Goal: Check status: Check status

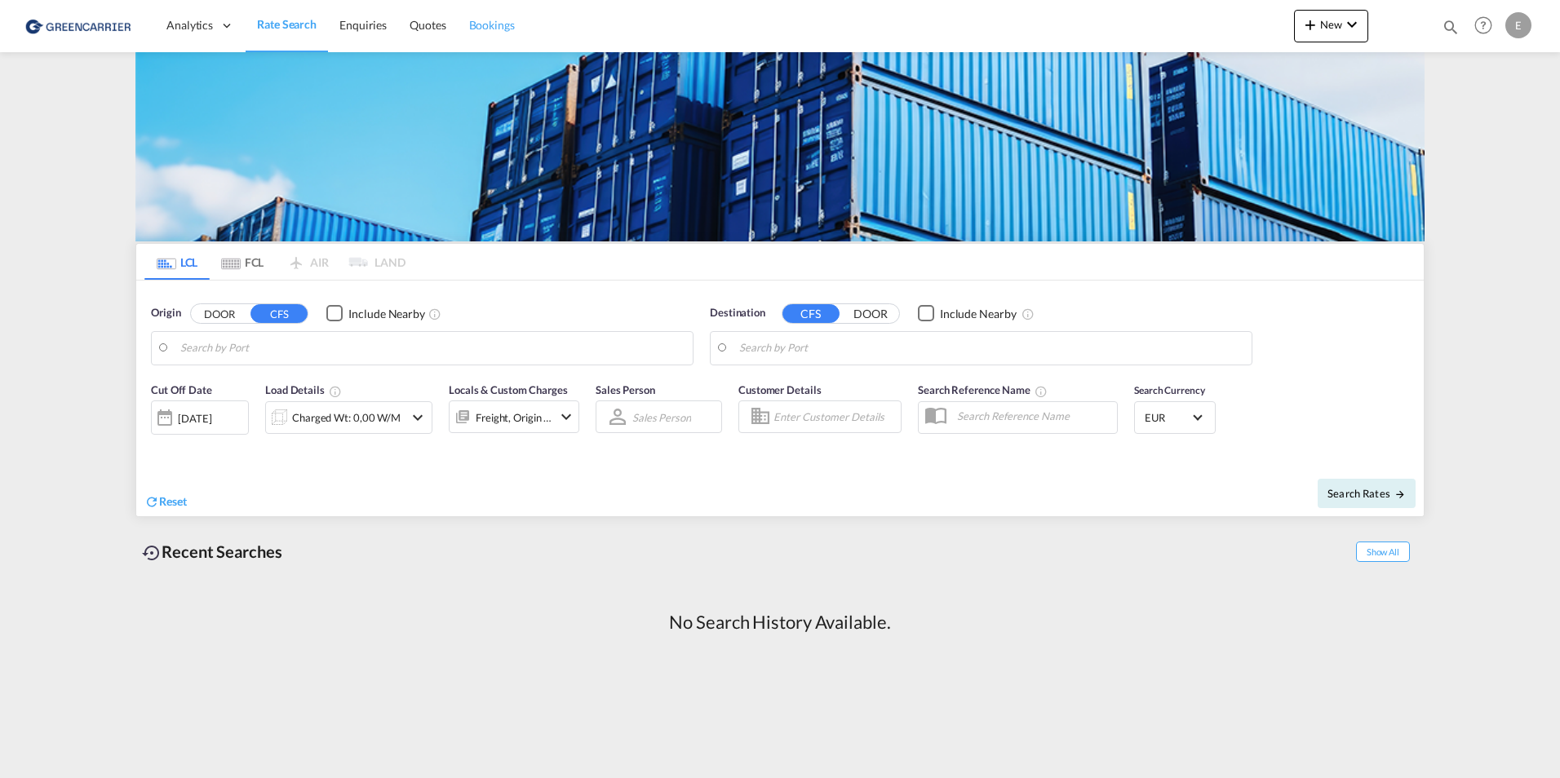
click at [493, 17] on span "Bookings" at bounding box center [492, 25] width 46 height 16
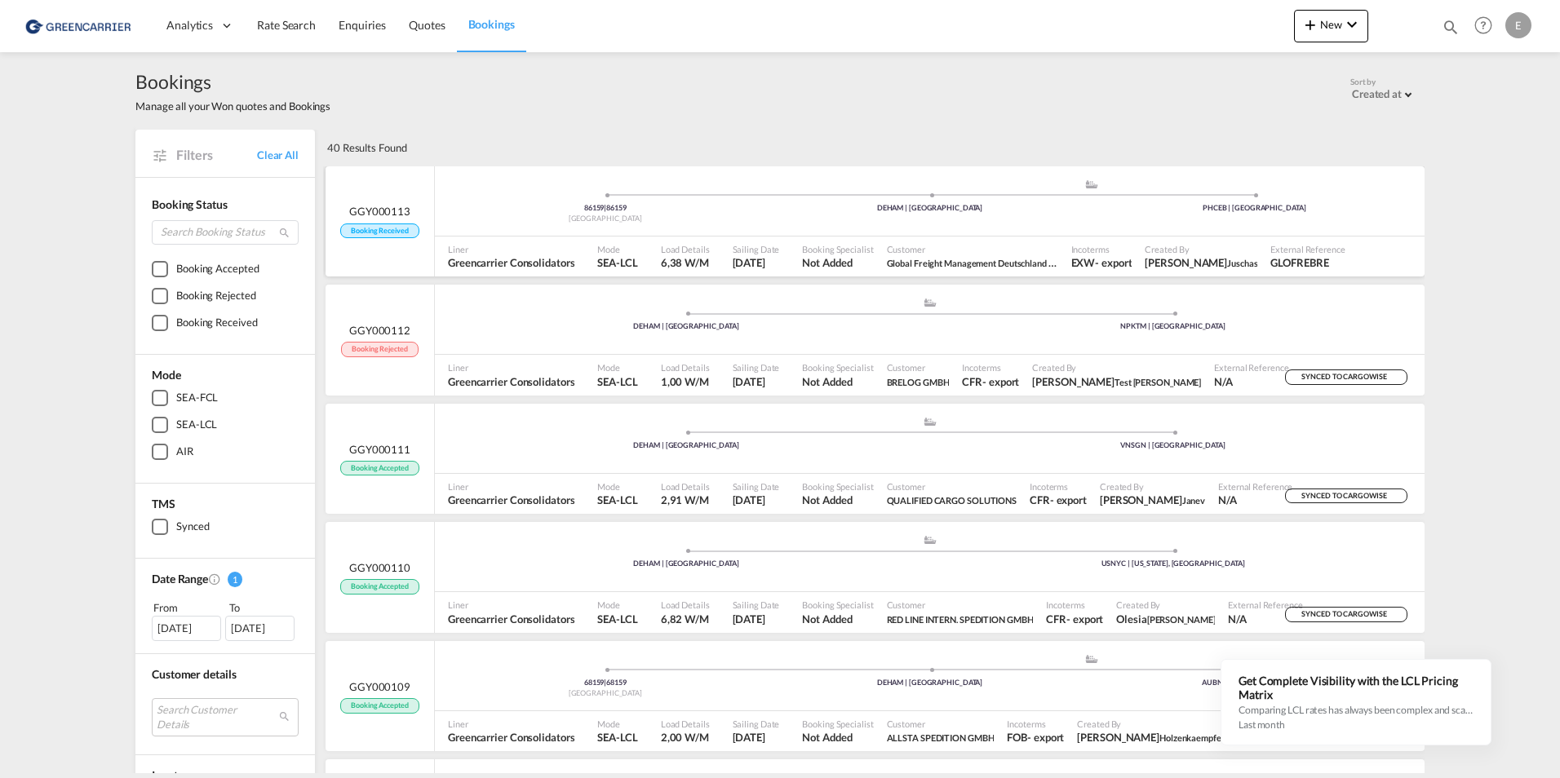
click at [372, 206] on span "GGY000113" at bounding box center [379, 211] width 61 height 15
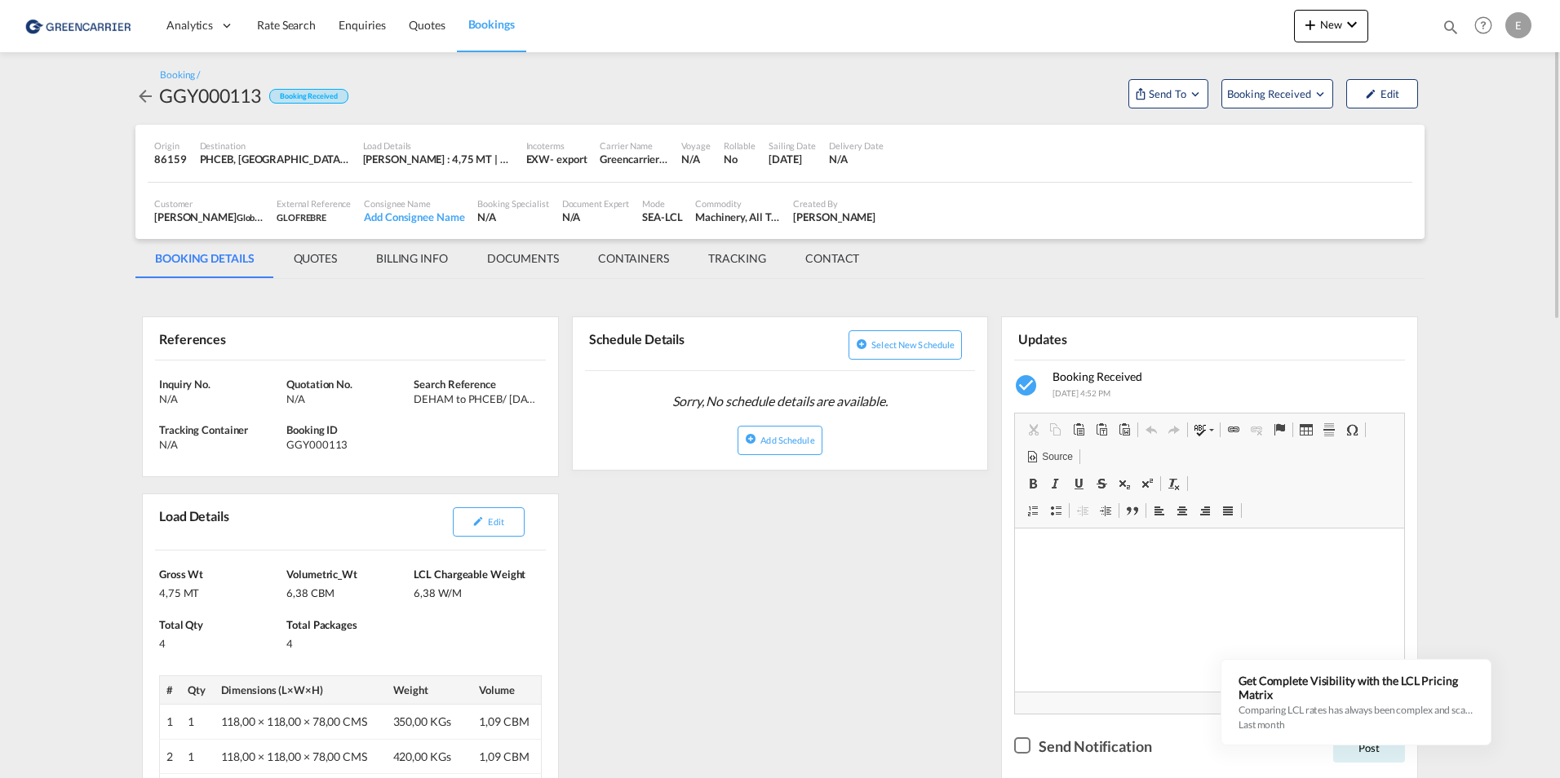
click at [201, 100] on div "GGY000113" at bounding box center [210, 95] width 102 height 26
copy div "GGY000113"
